Goal: Information Seeking & Learning: Find specific fact

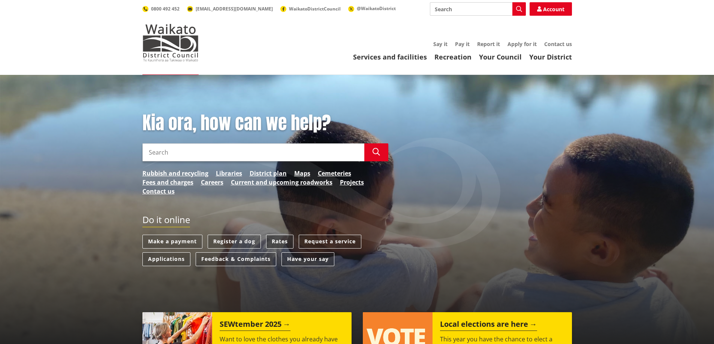
click at [286, 243] on link "Rates" at bounding box center [279, 242] width 27 height 14
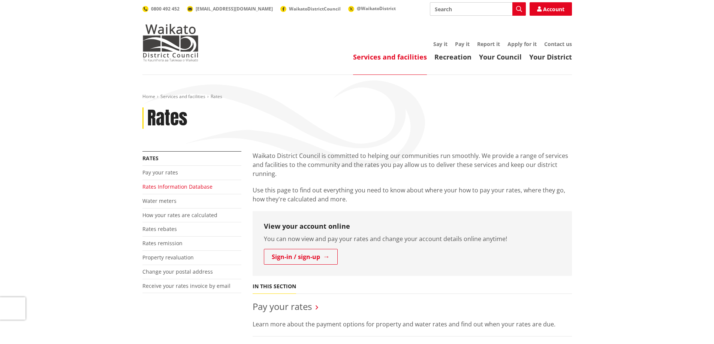
click at [179, 188] on link "Rates Information Database" at bounding box center [177, 186] width 70 height 7
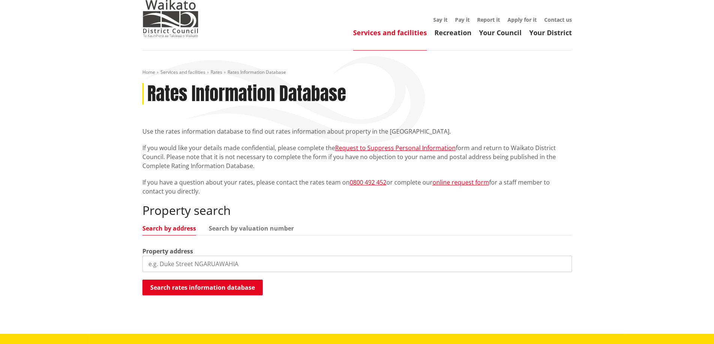
scroll to position [150, 0]
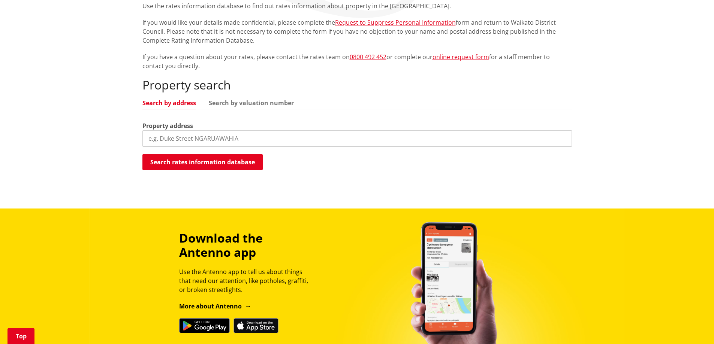
click at [255, 138] on input "search" at bounding box center [356, 138] width 429 height 16
type input "[STREET_ADDRESS]"
click at [214, 159] on button "Search rates information database" at bounding box center [202, 162] width 120 height 16
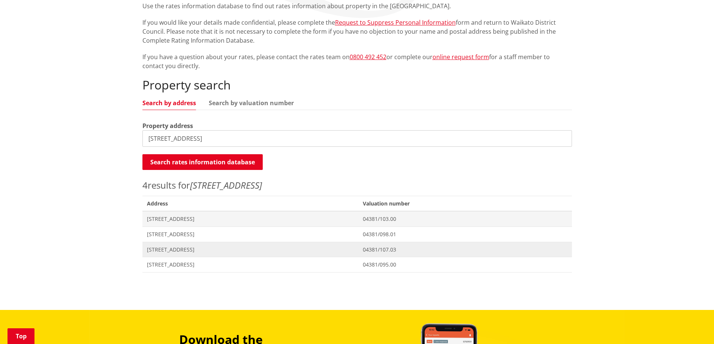
click at [165, 250] on span "[STREET_ADDRESS]" at bounding box center [250, 249] width 207 height 7
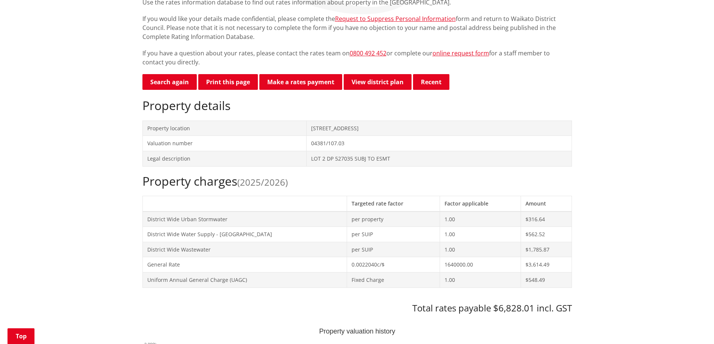
scroll to position [187, 0]
